Goal: Information Seeking & Learning: Learn about a topic

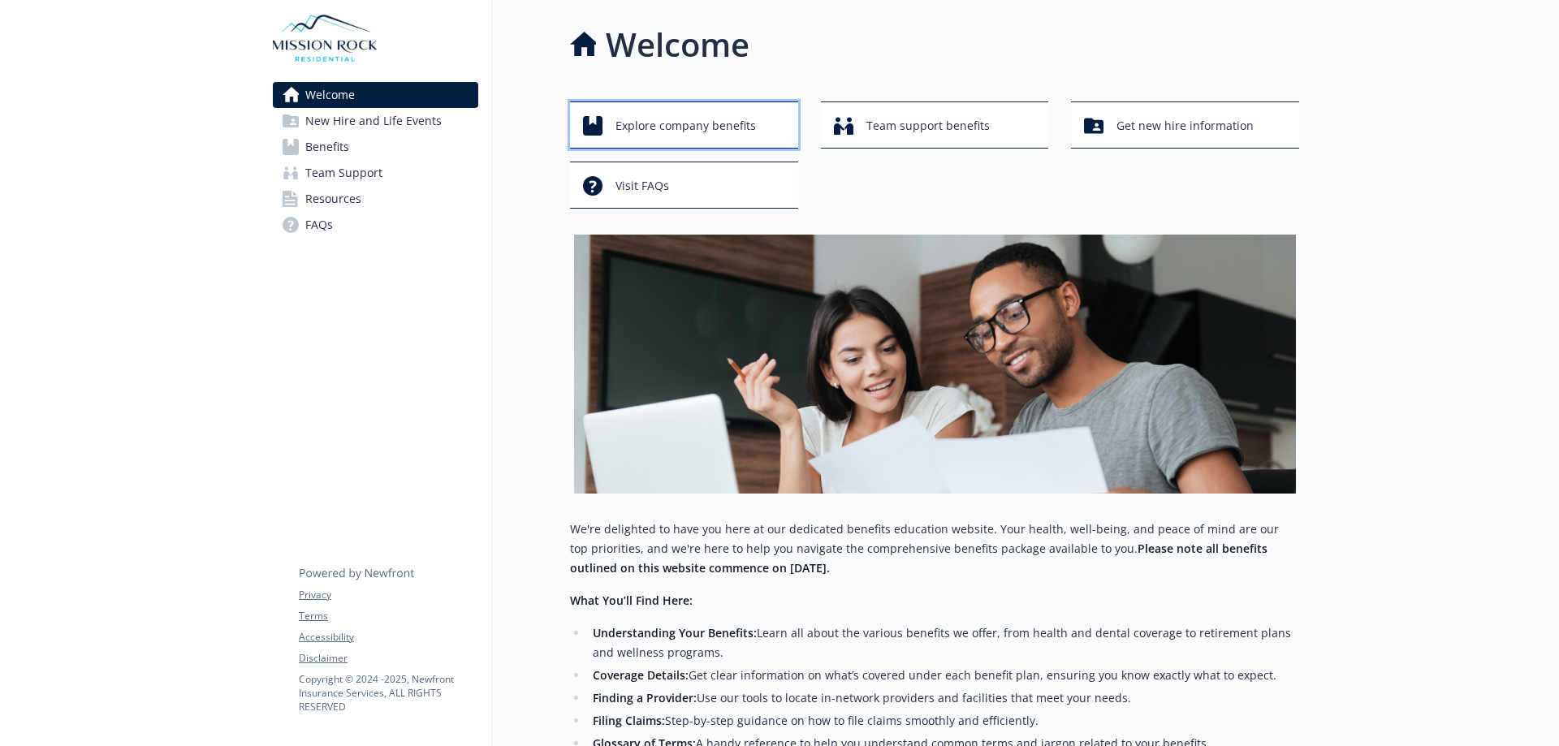
click at [696, 127] on span "Explore company benefits" at bounding box center [685, 125] width 140 height 31
